Goal: Find specific page/section: Find specific page/section

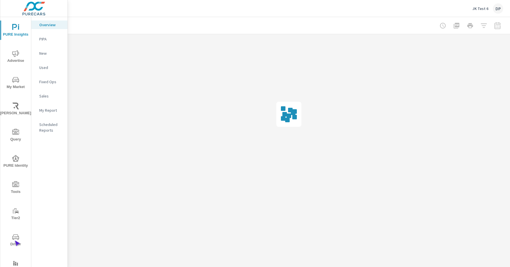
click at [15, 240] on span "Driver" at bounding box center [15, 240] width 27 height 14
